Goal: Find specific page/section: Find specific page/section

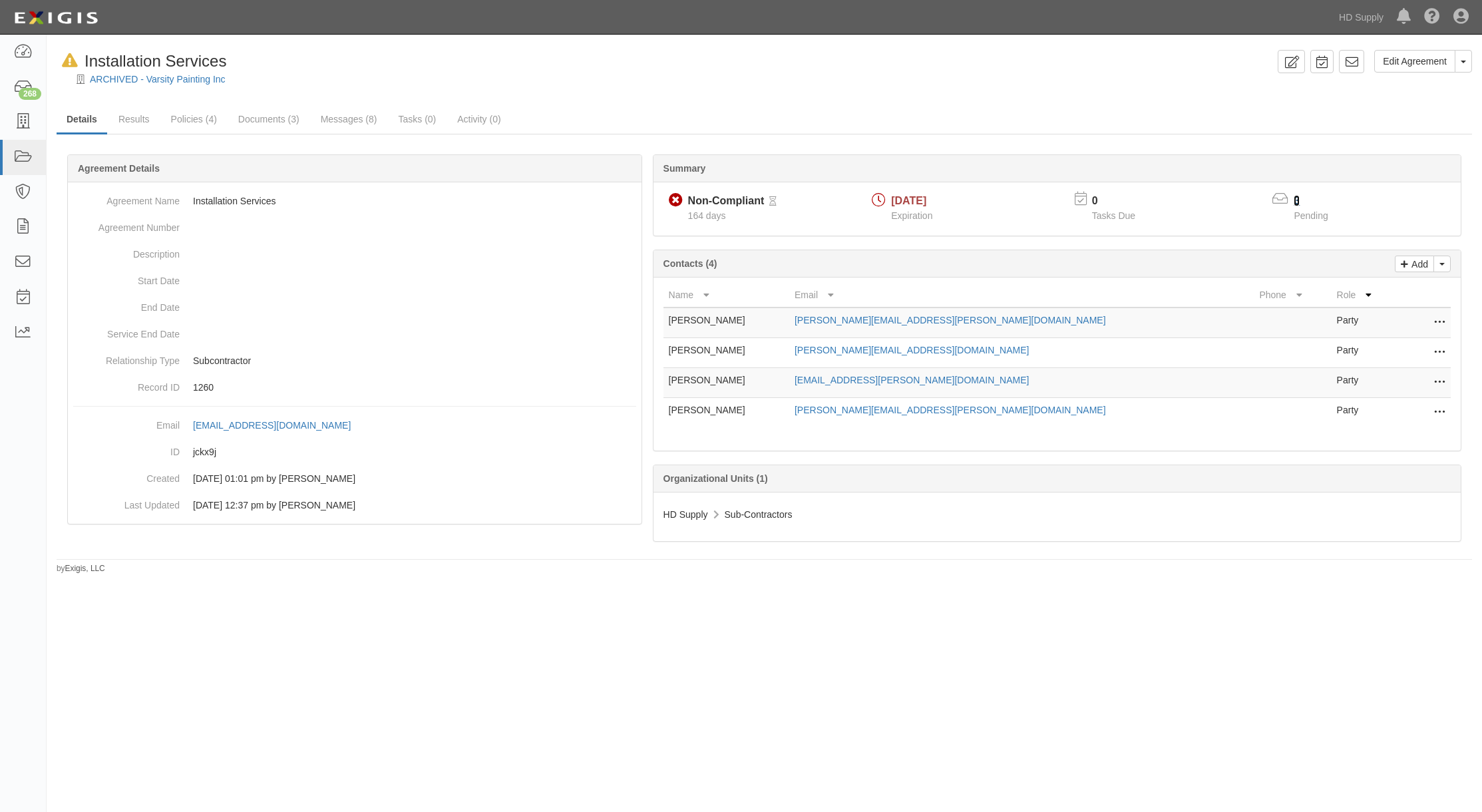
click at [1297, 202] on link "3" at bounding box center [1296, 200] width 6 height 11
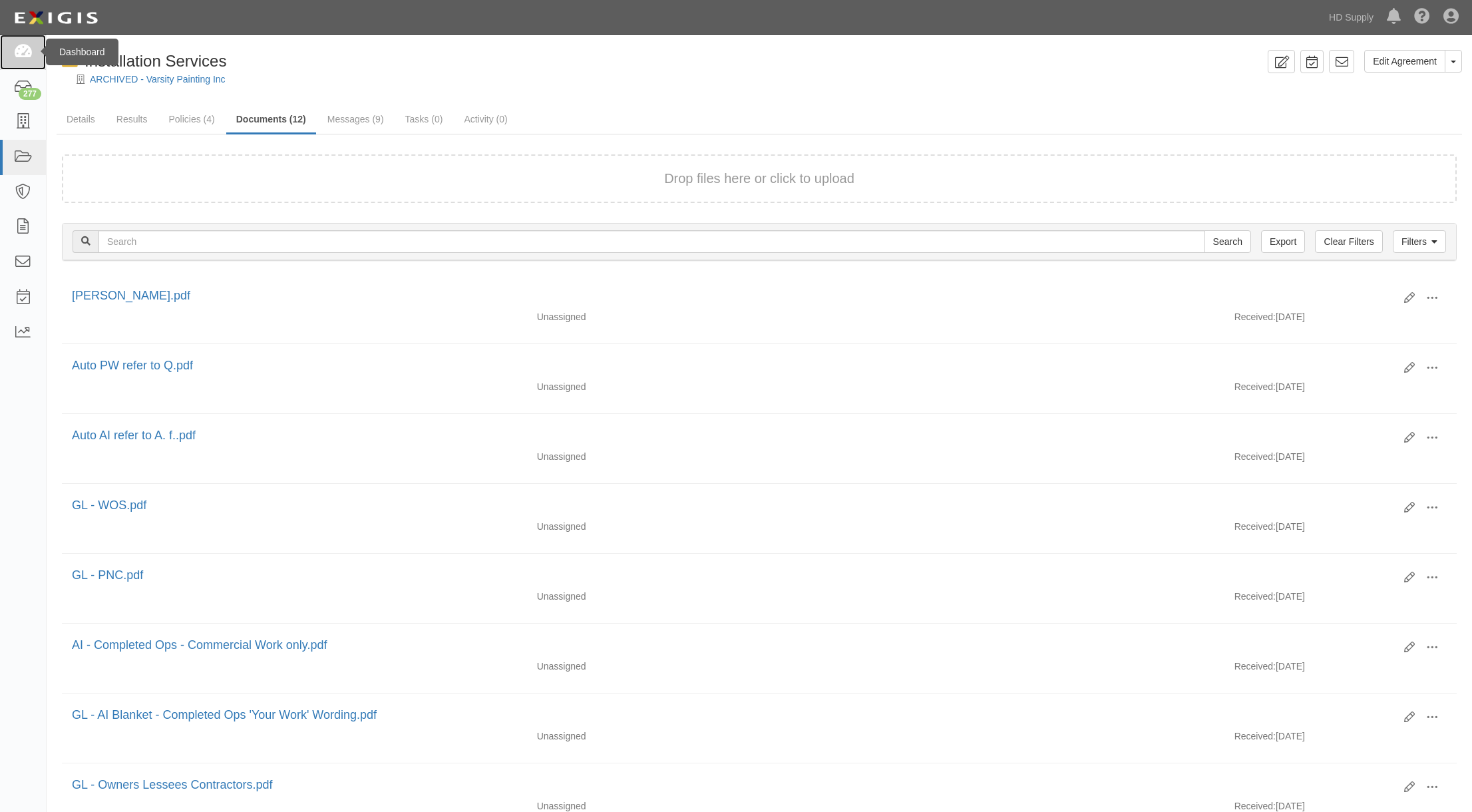
click at [25, 50] on icon at bounding box center [22, 52] width 18 height 15
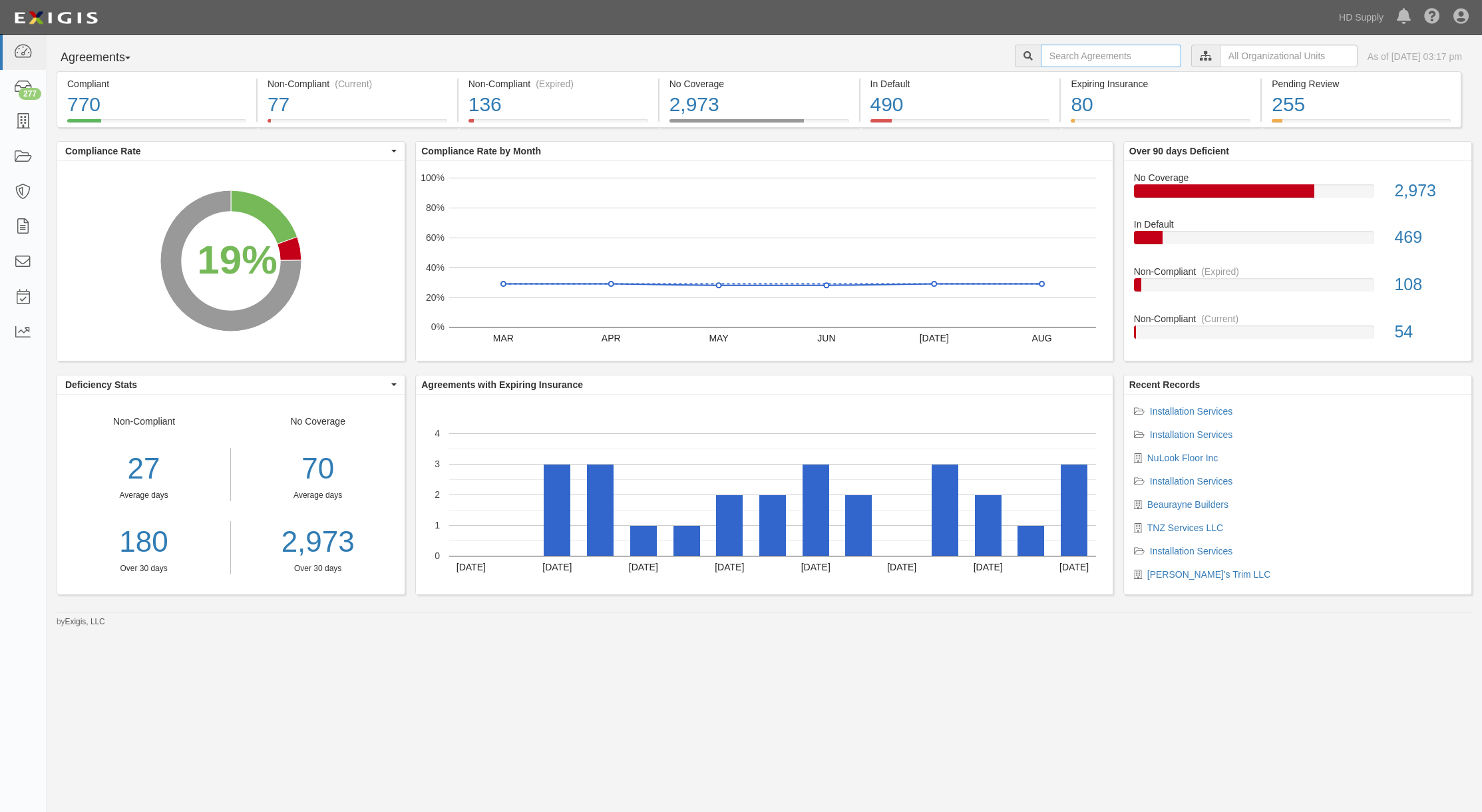
click at [1051, 49] on input "text" at bounding box center [1110, 56] width 140 height 23
type input "nulook"
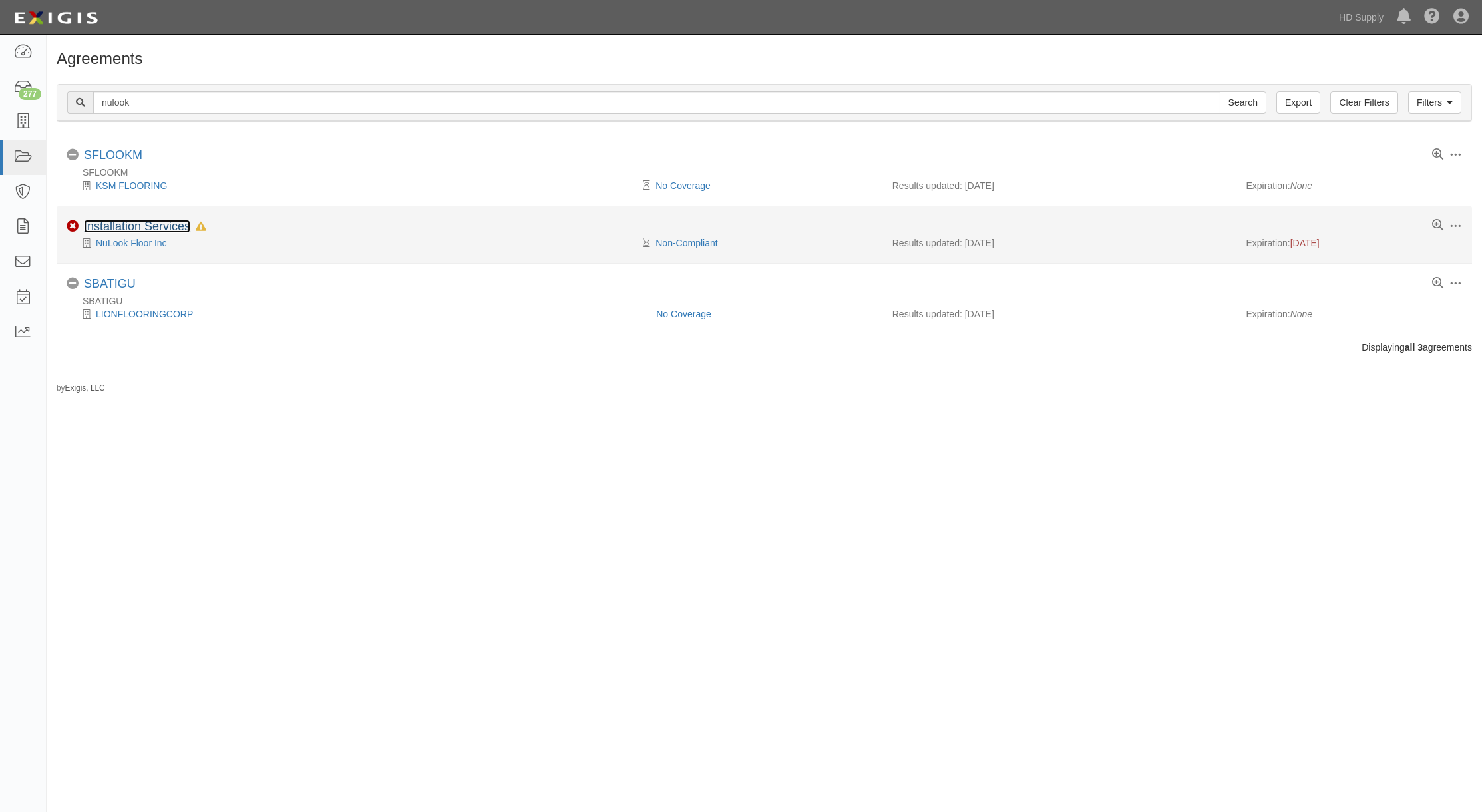
click at [137, 223] on link "Installation Services" at bounding box center [137, 225] width 107 height 13
